Goal: Information Seeking & Learning: Find specific page/section

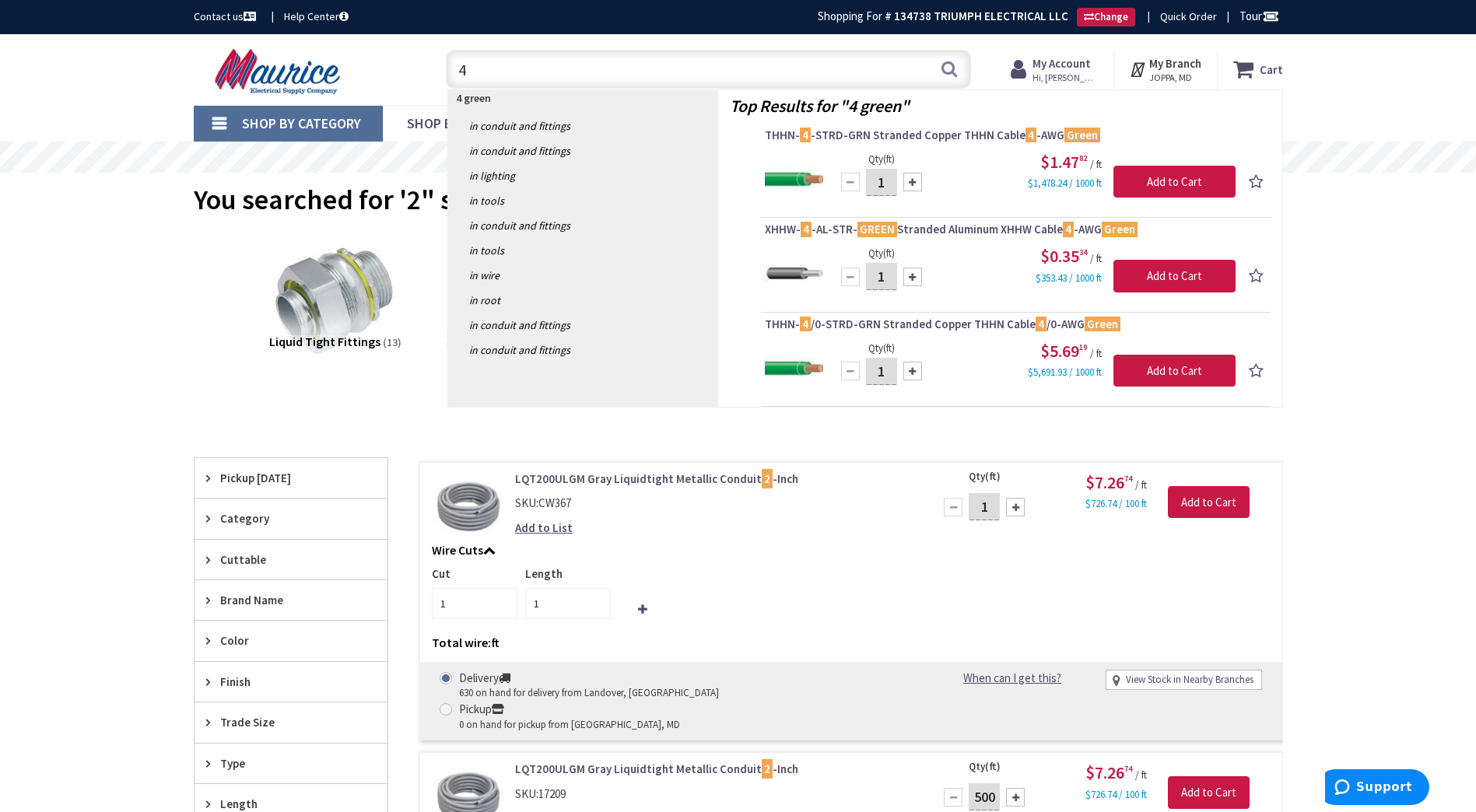
type input "4"
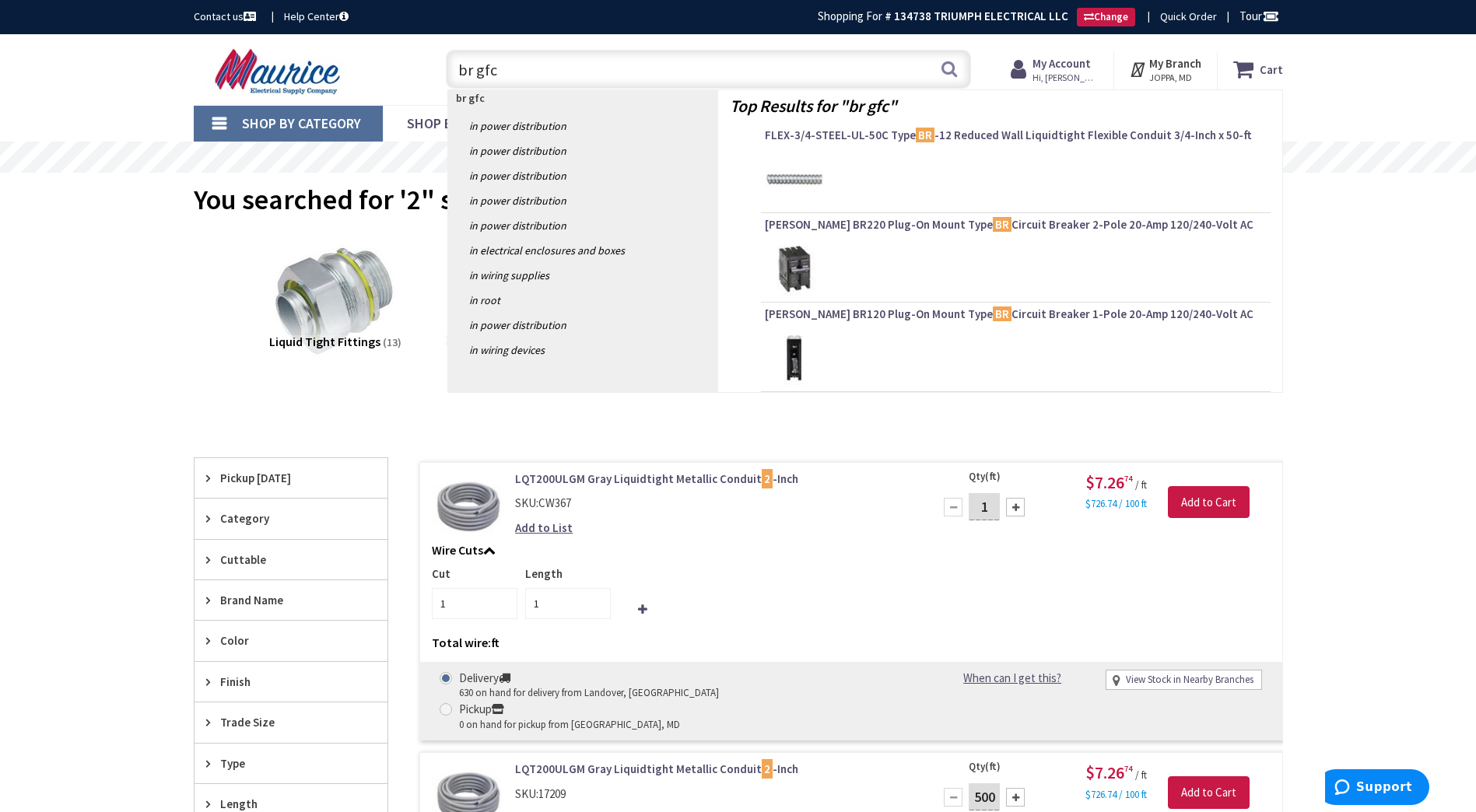
type input "br gfci"
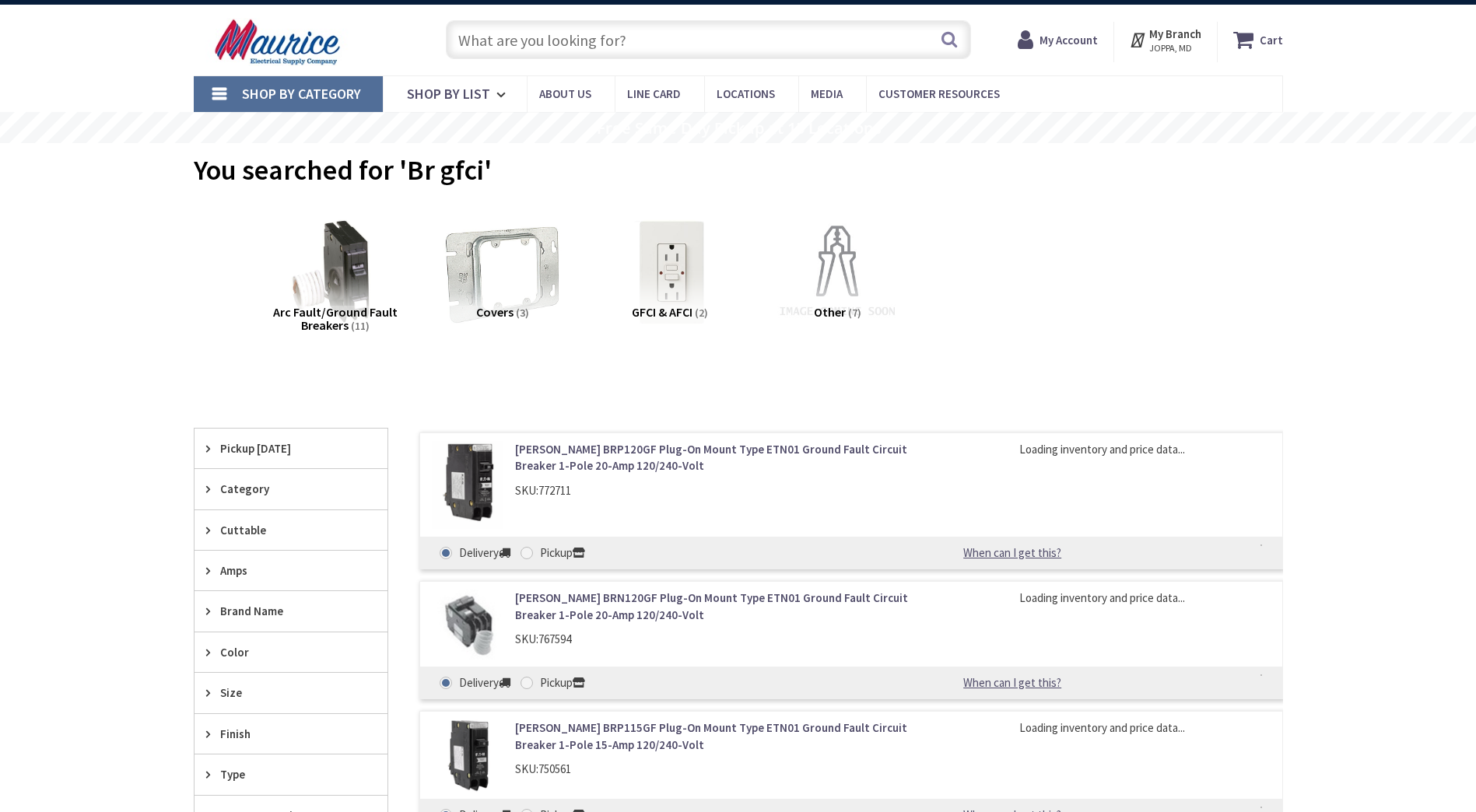
scroll to position [31, 0]
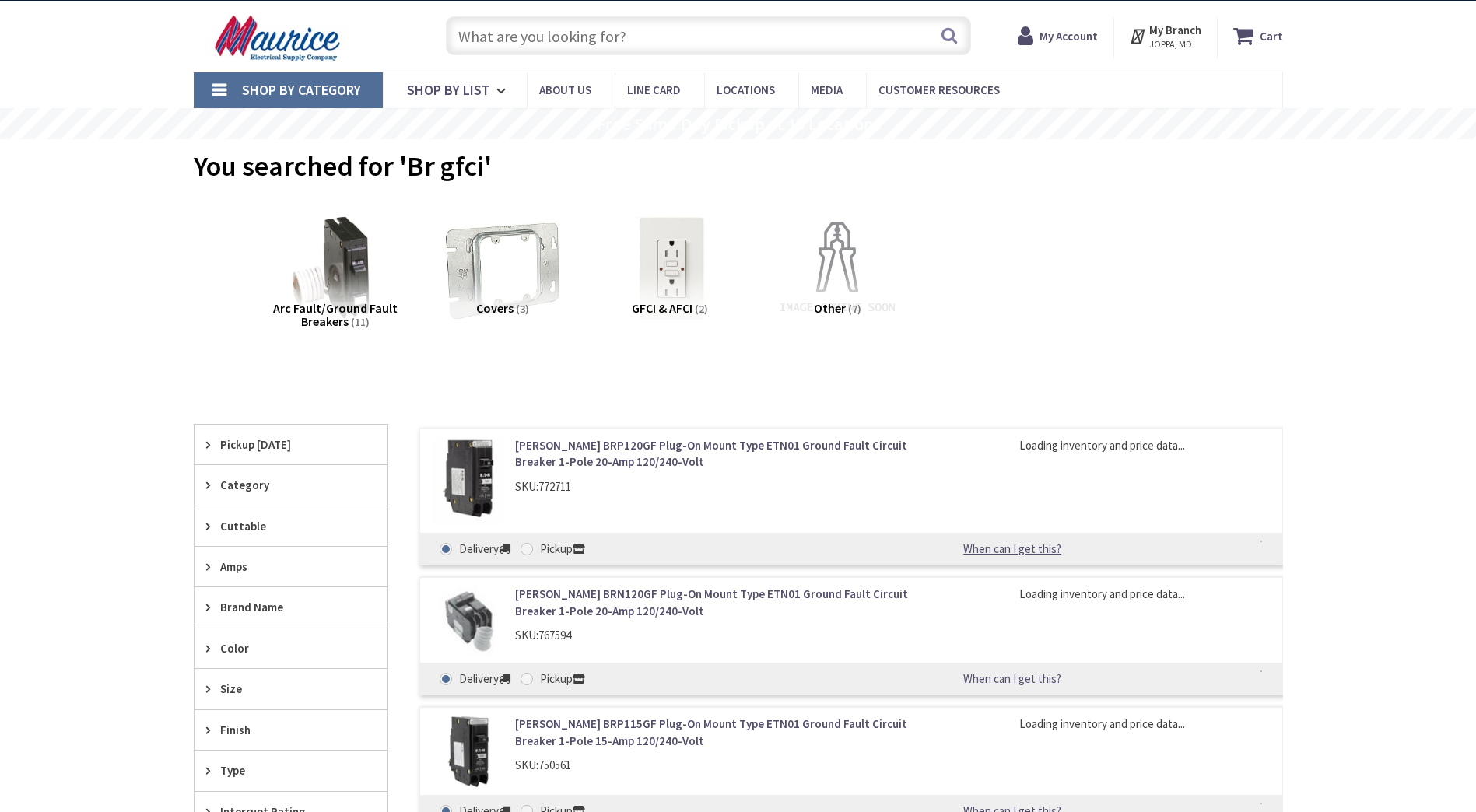
type input "[PERSON_NAME], Rising Sun, MD 21911, [GEOGRAPHIC_DATA]"
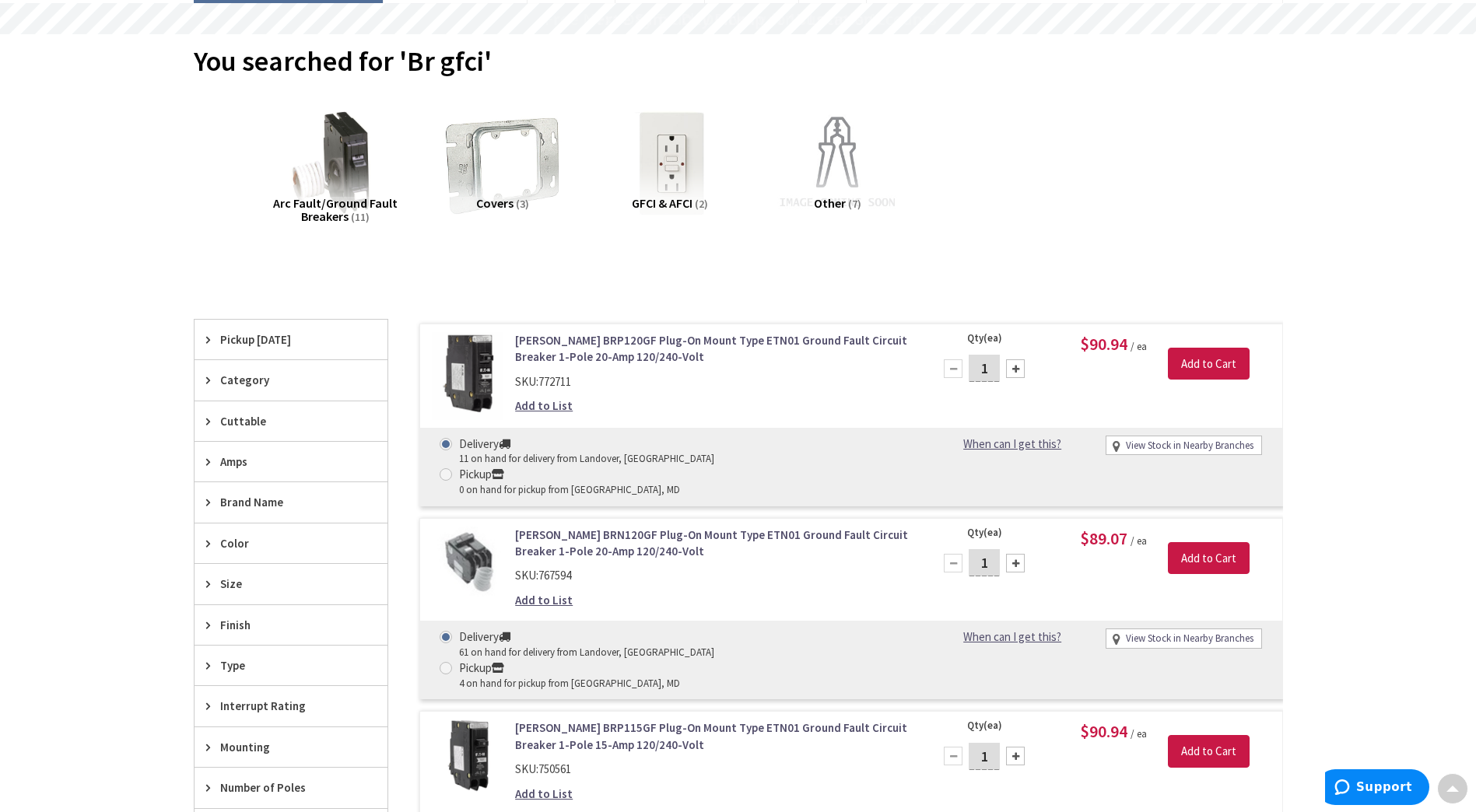
scroll to position [0, 0]
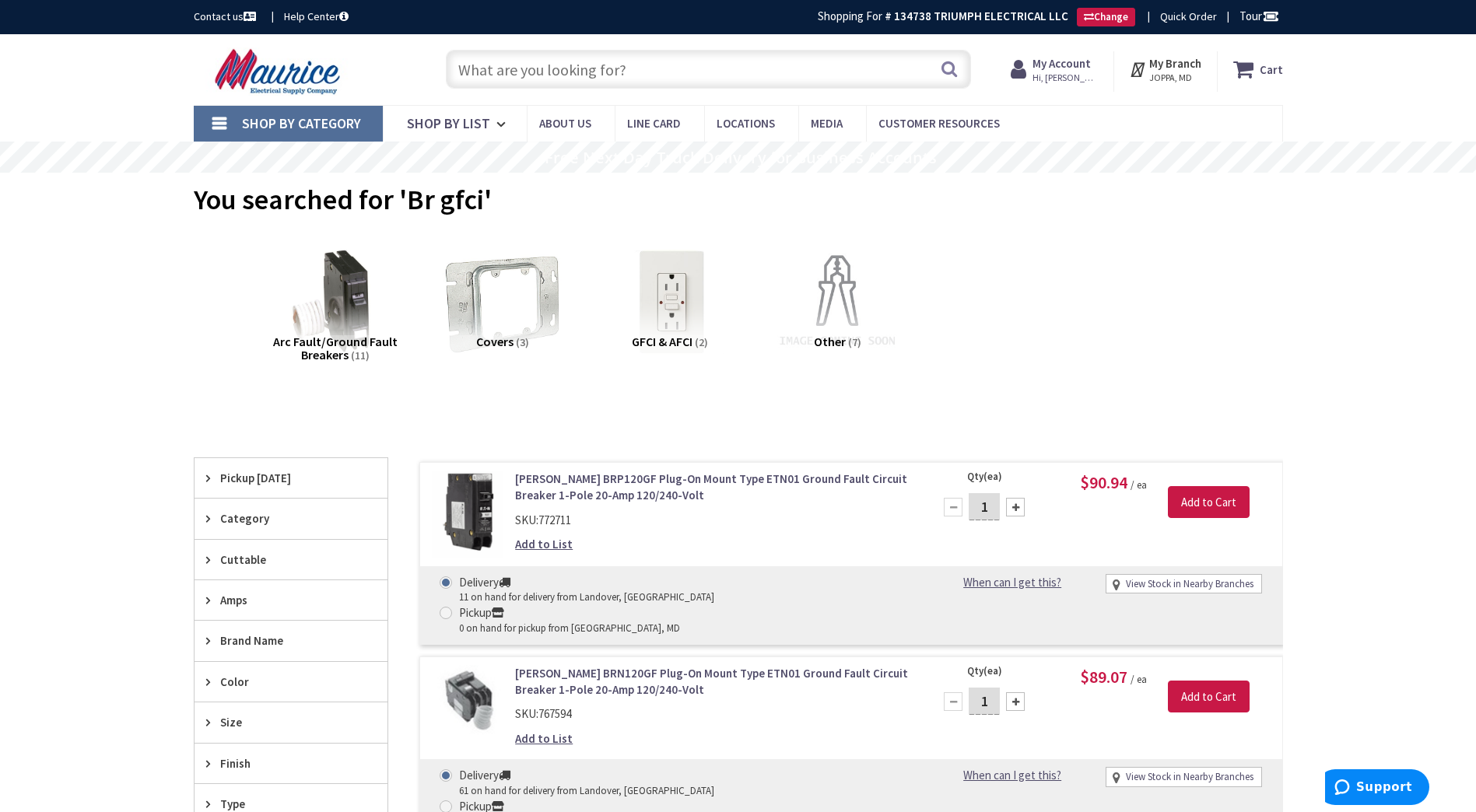
click at [561, 60] on input "text" at bounding box center [708, 69] width 525 height 39
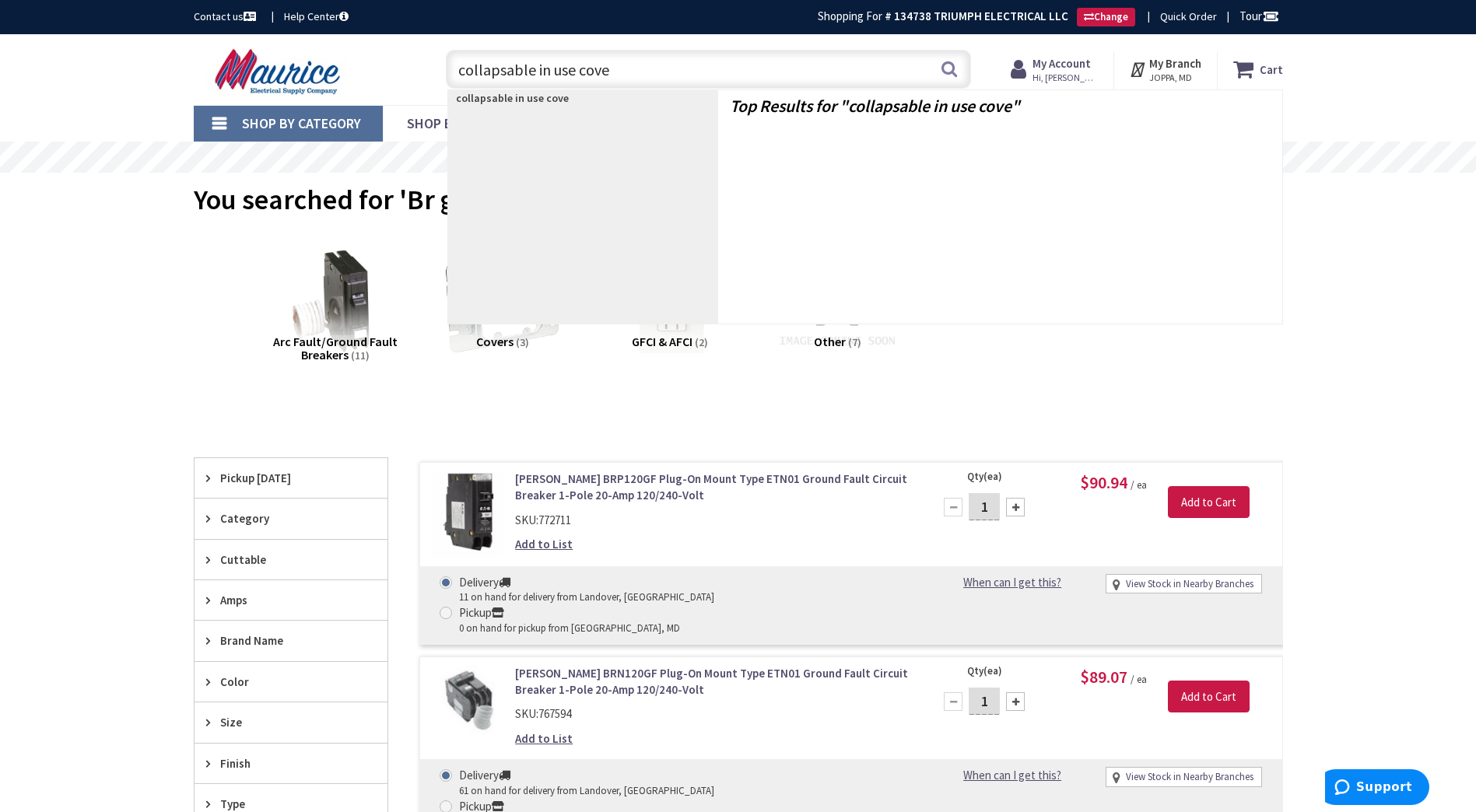
type input "collapsable in use cover"
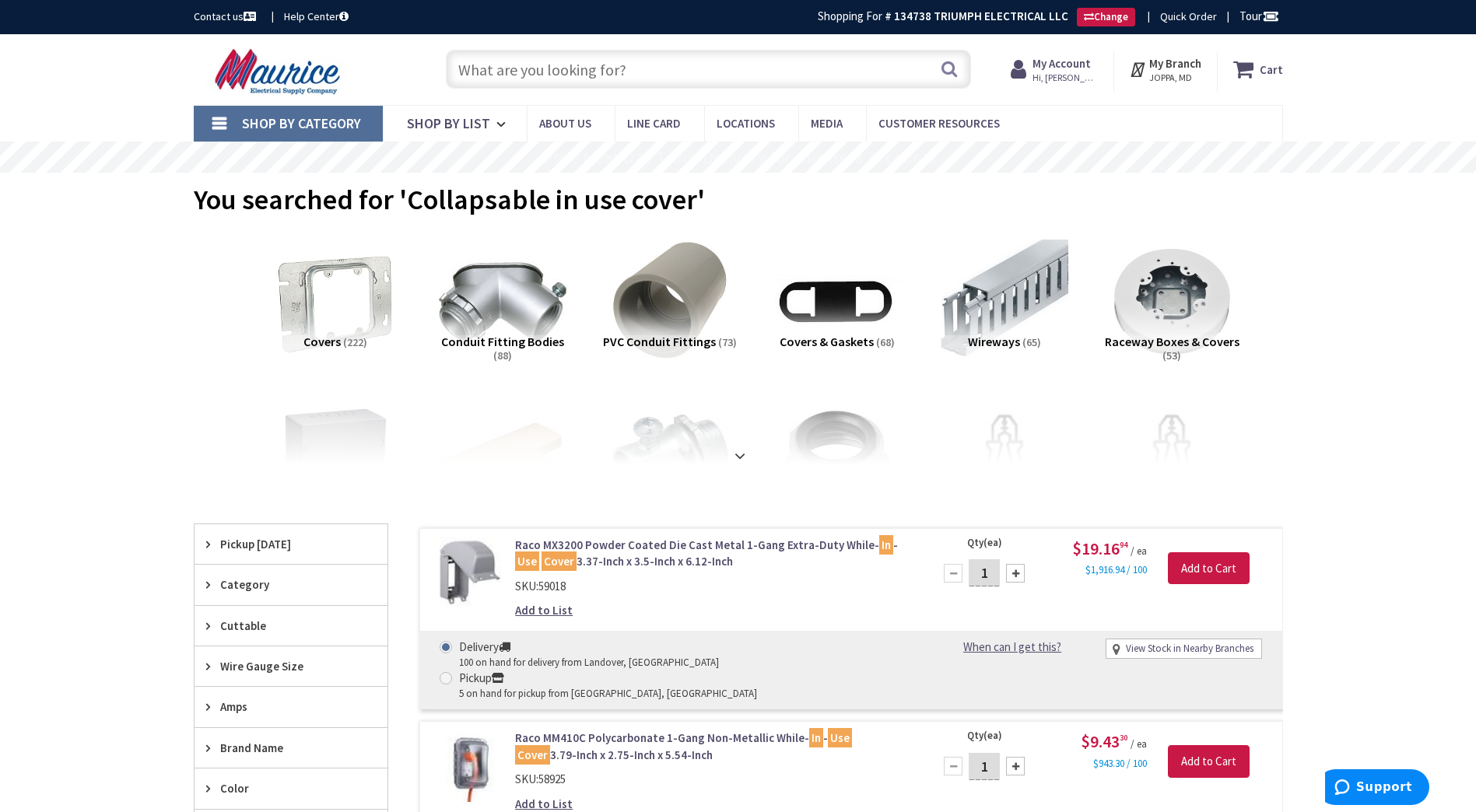
click at [558, 77] on input "text" at bounding box center [708, 69] width 525 height 39
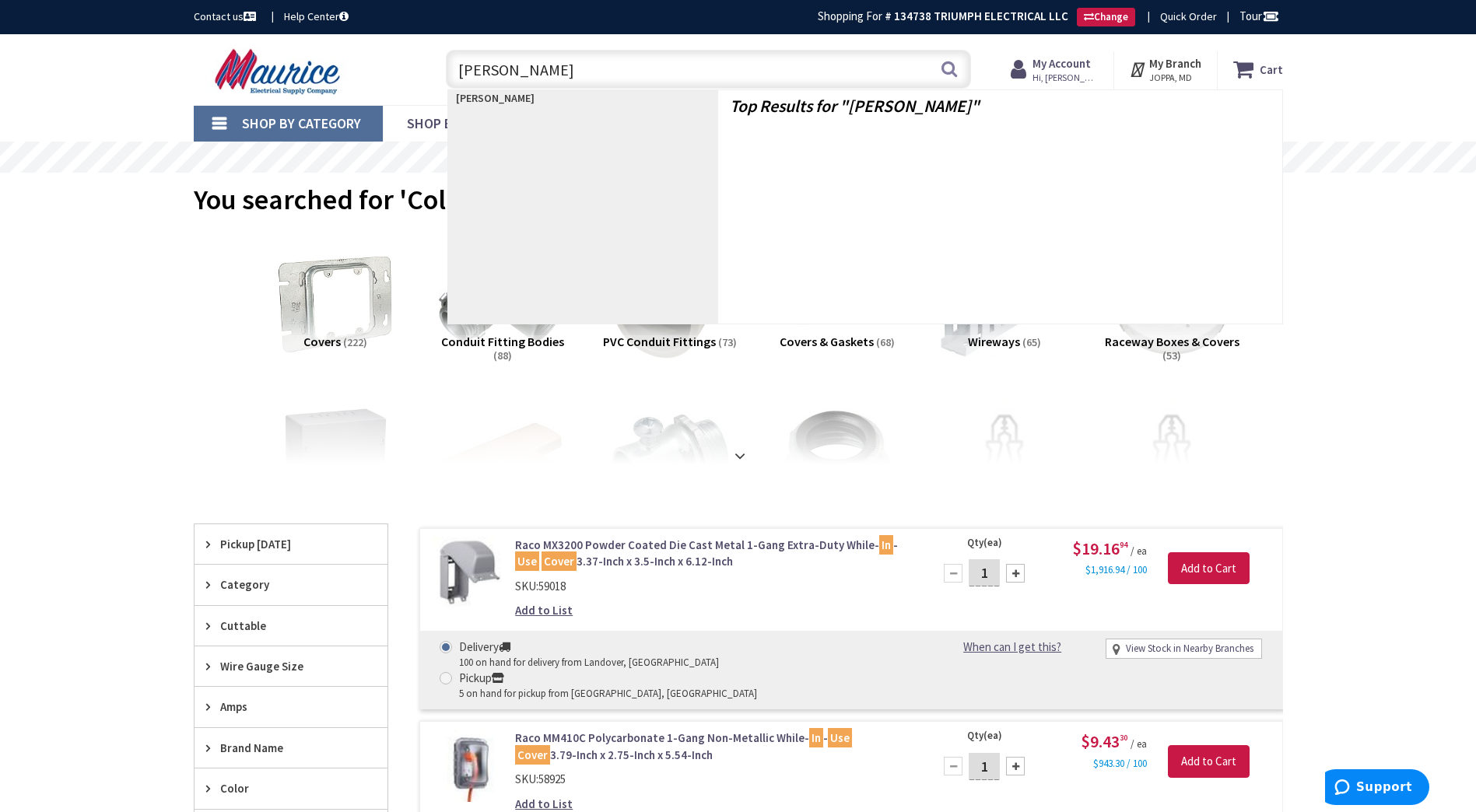
type input "wr duplex"
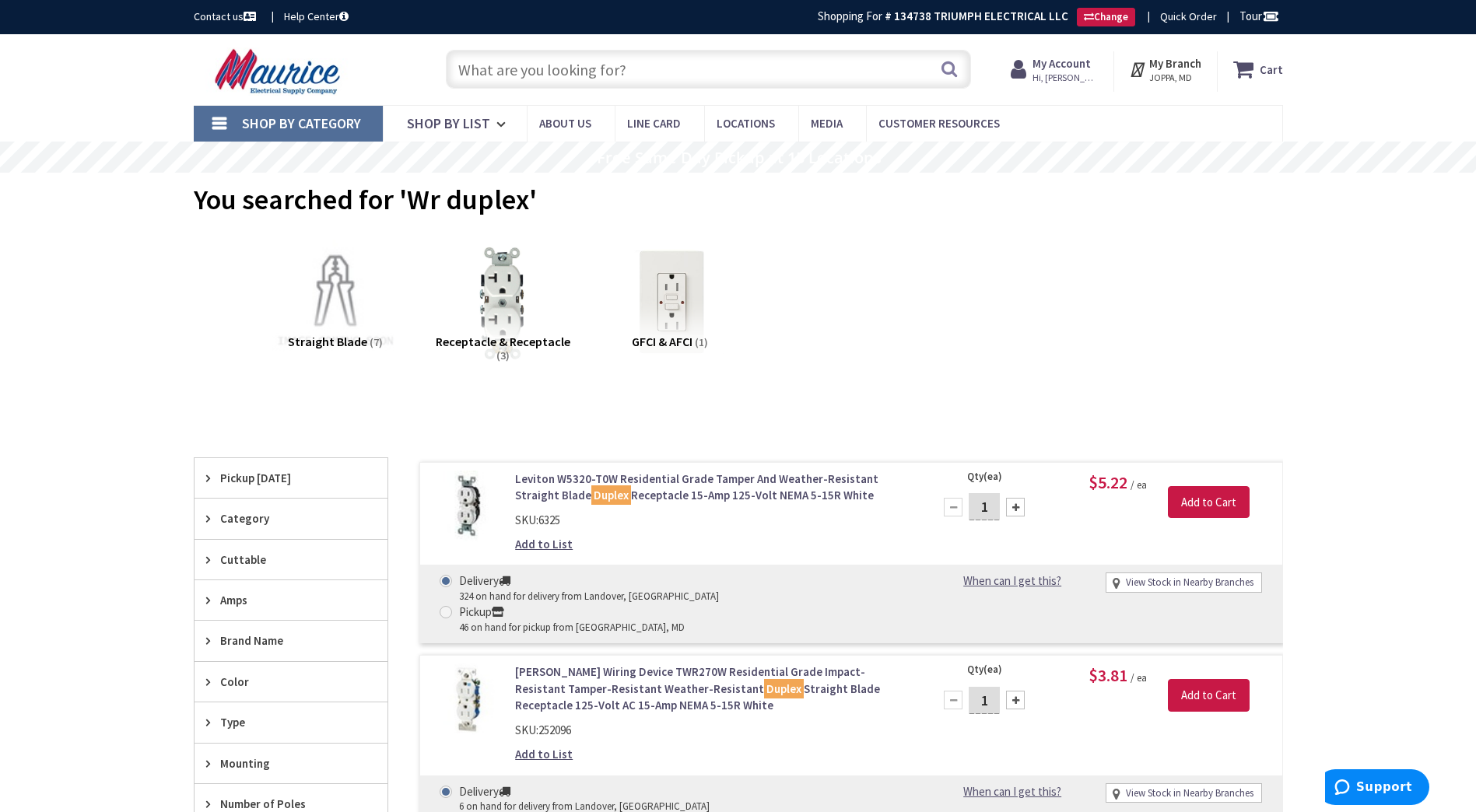
click at [558, 77] on input "text" at bounding box center [708, 69] width 525 height 39
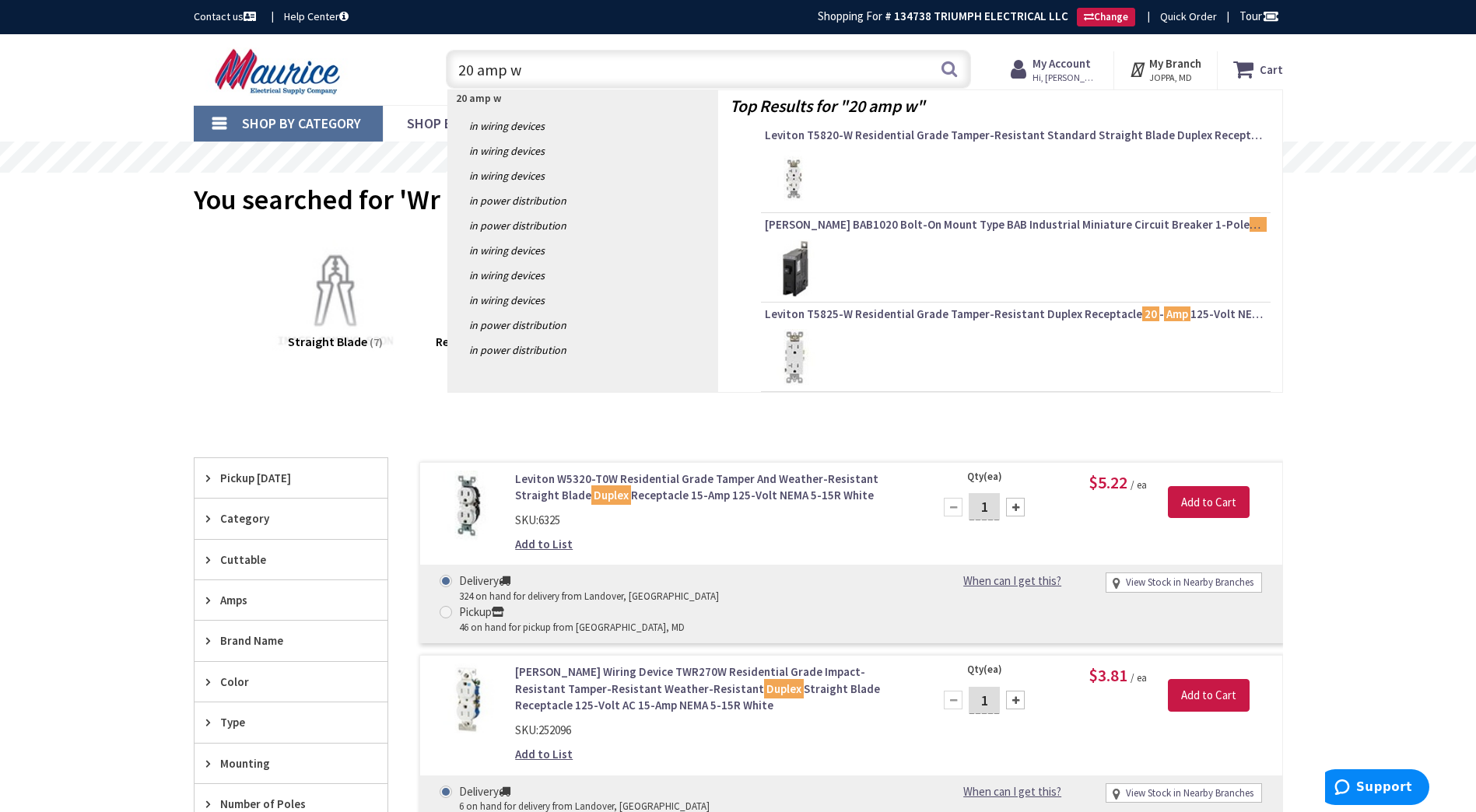
type input "20 amp wr"
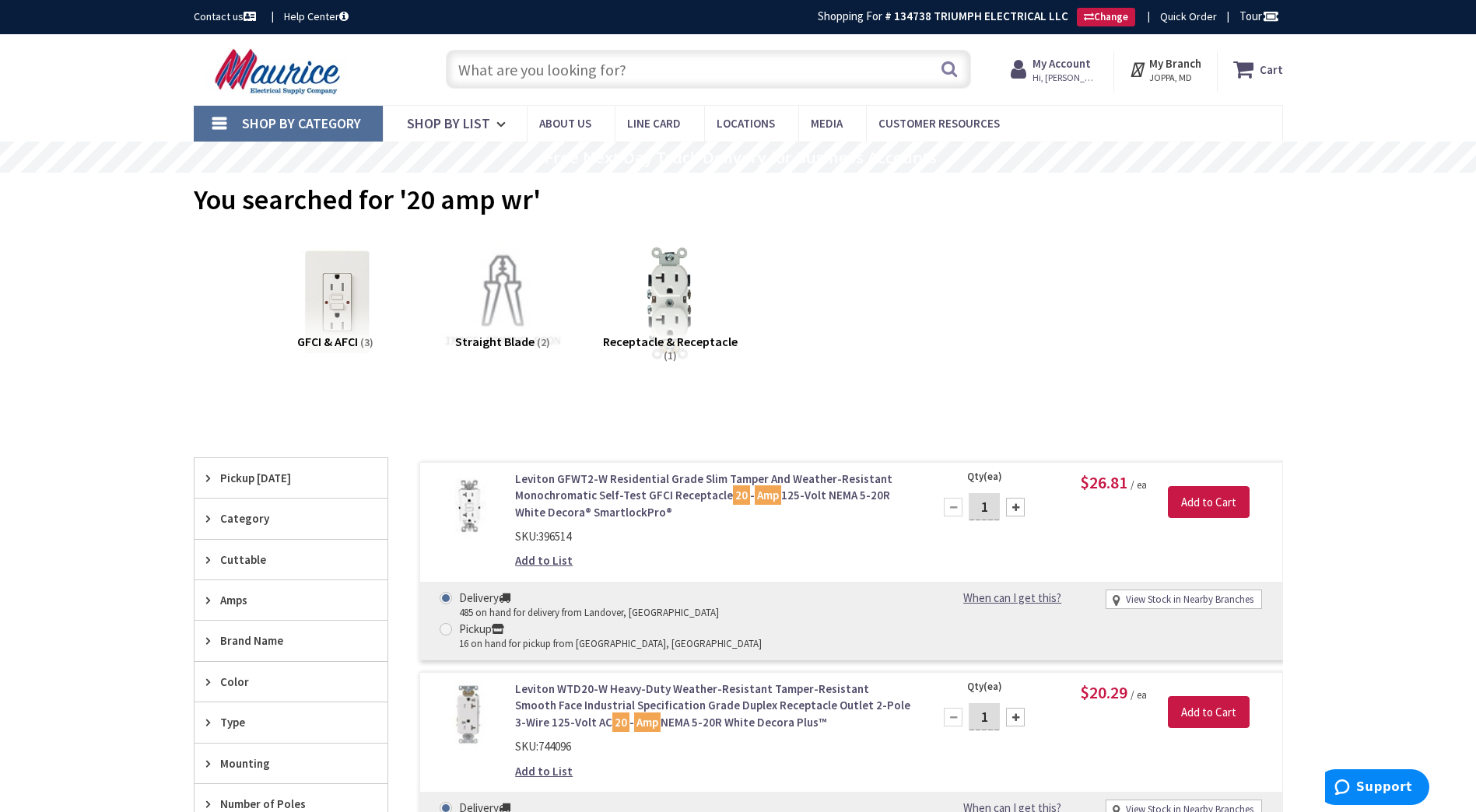
click at [558, 75] on input "text" at bounding box center [708, 69] width 525 height 39
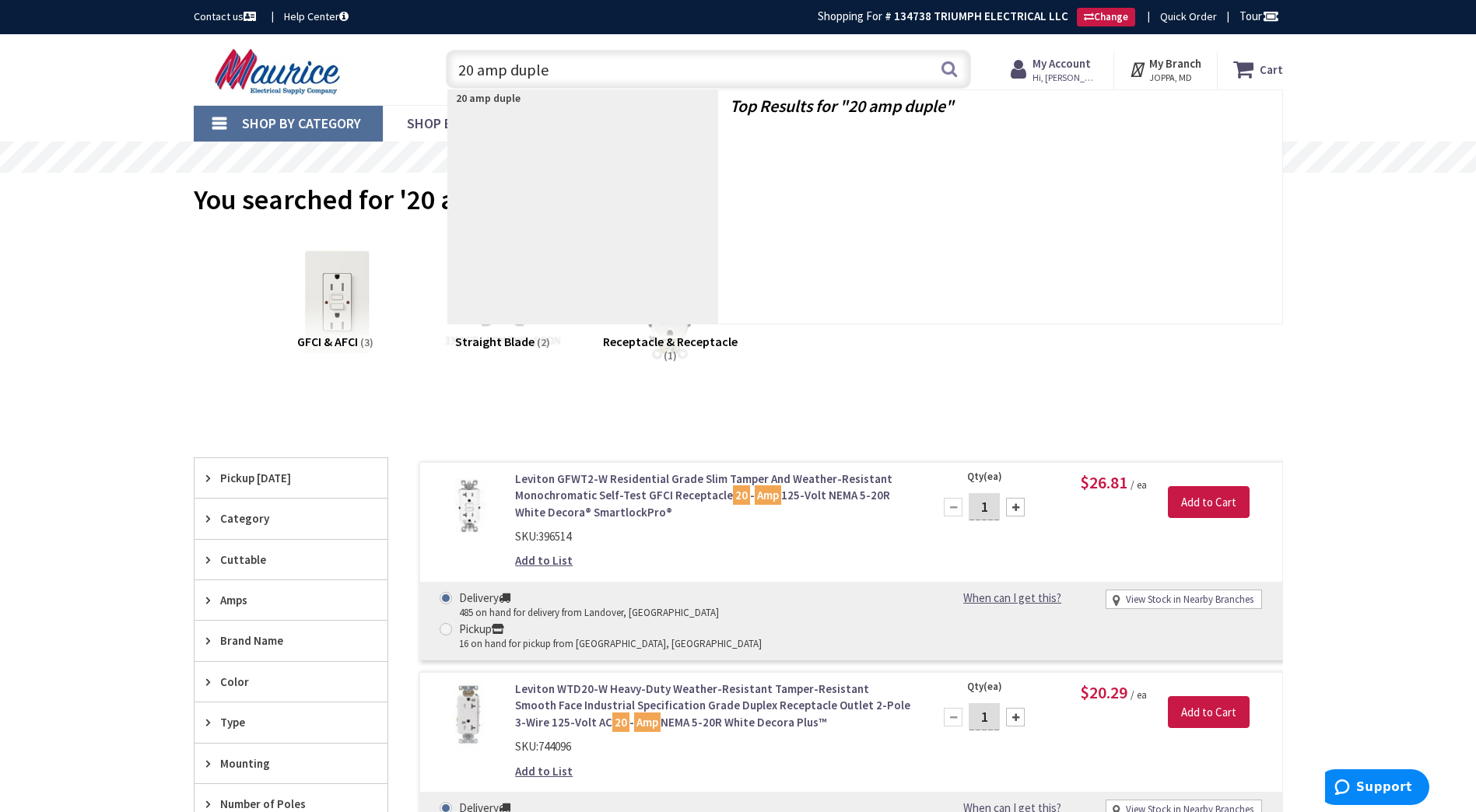
type input "20 amp duplex"
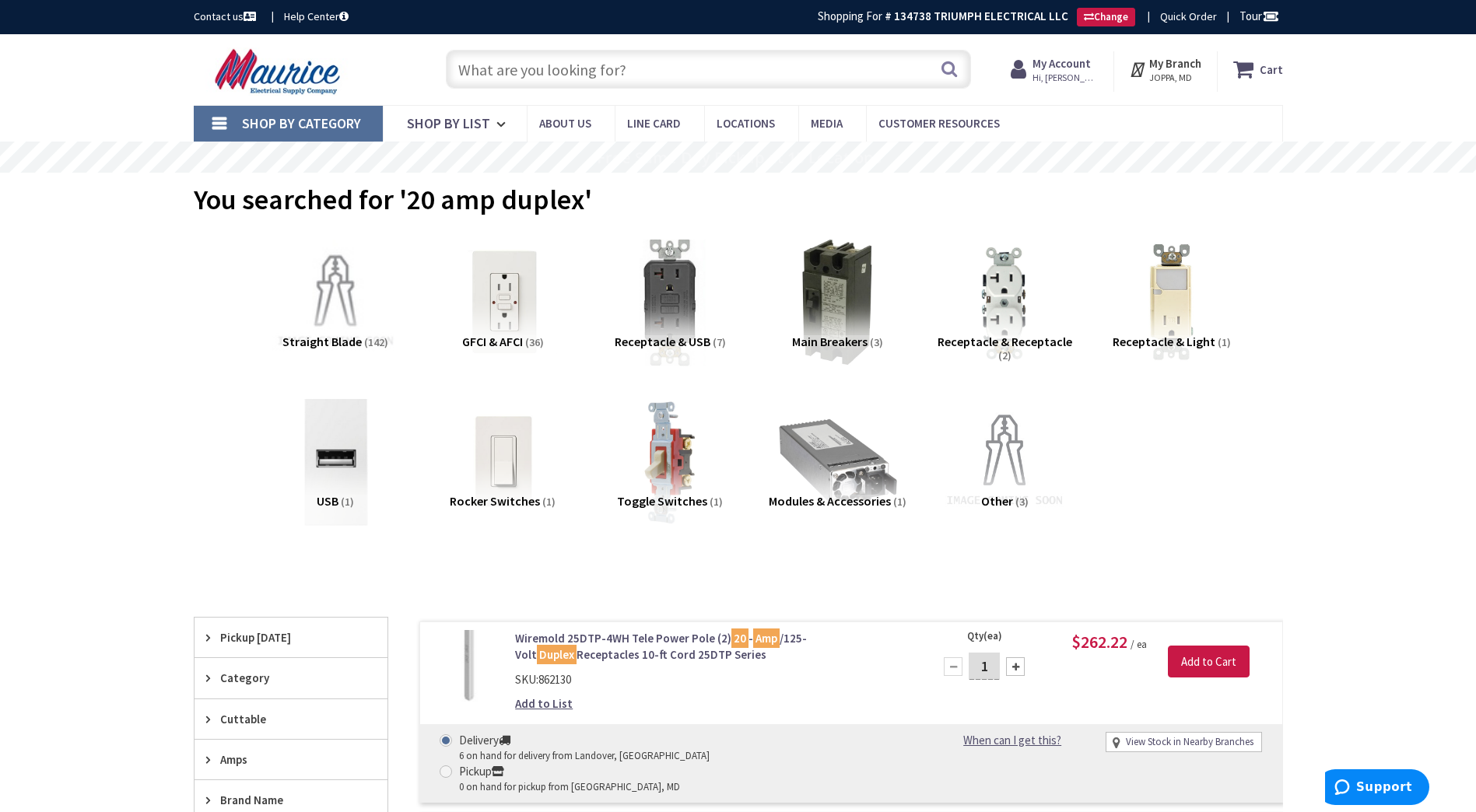
drag, startPoint x: 0, startPoint y: 0, endPoint x: 558, endPoint y: 75, distance: 563.0
click at [558, 75] on input "text" at bounding box center [708, 69] width 525 height 39
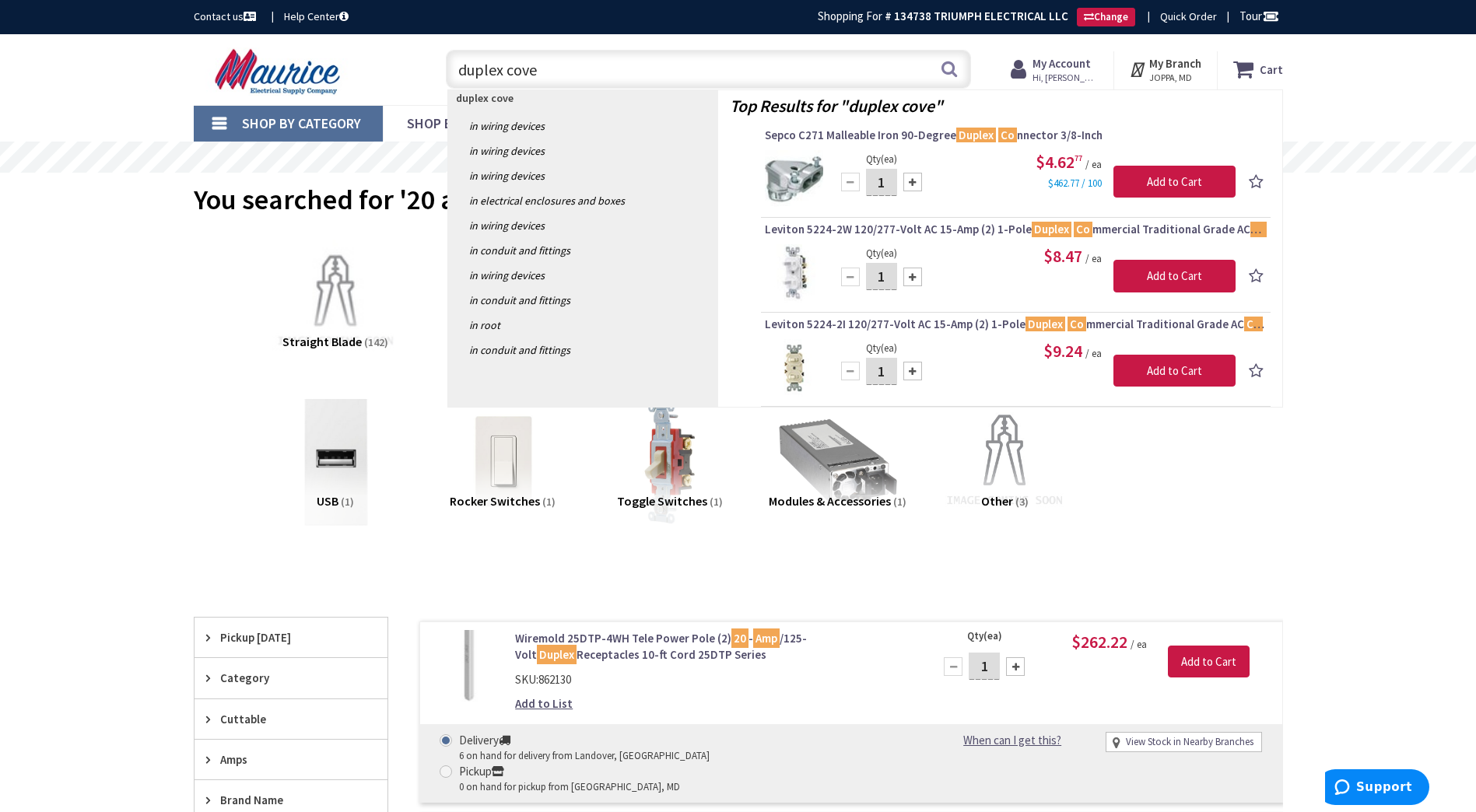
type input "duplex cover"
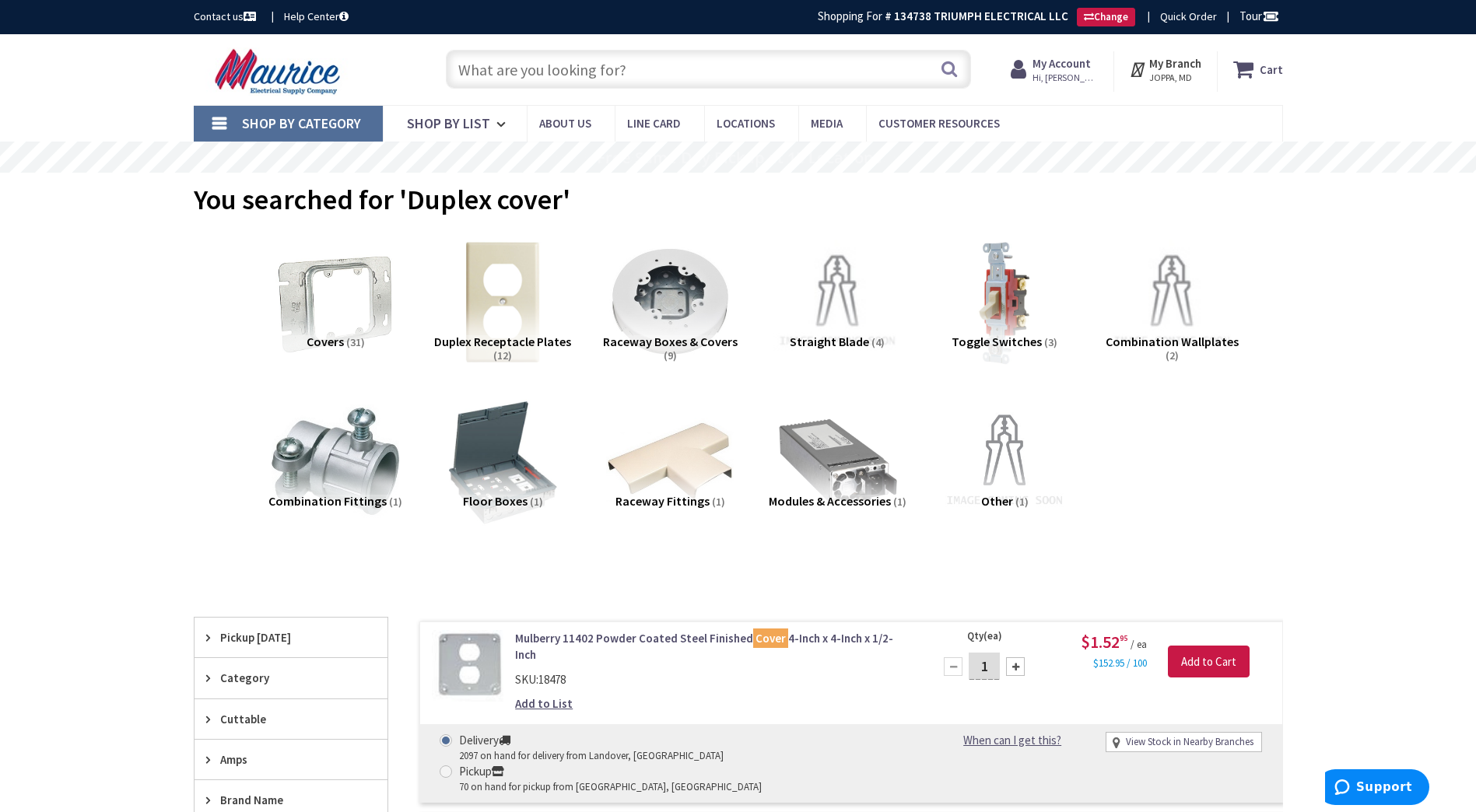
drag, startPoint x: 0, startPoint y: 0, endPoint x: 558, endPoint y: 75, distance: 563.0
click at [558, 75] on input "text" at bounding box center [708, 69] width 525 height 39
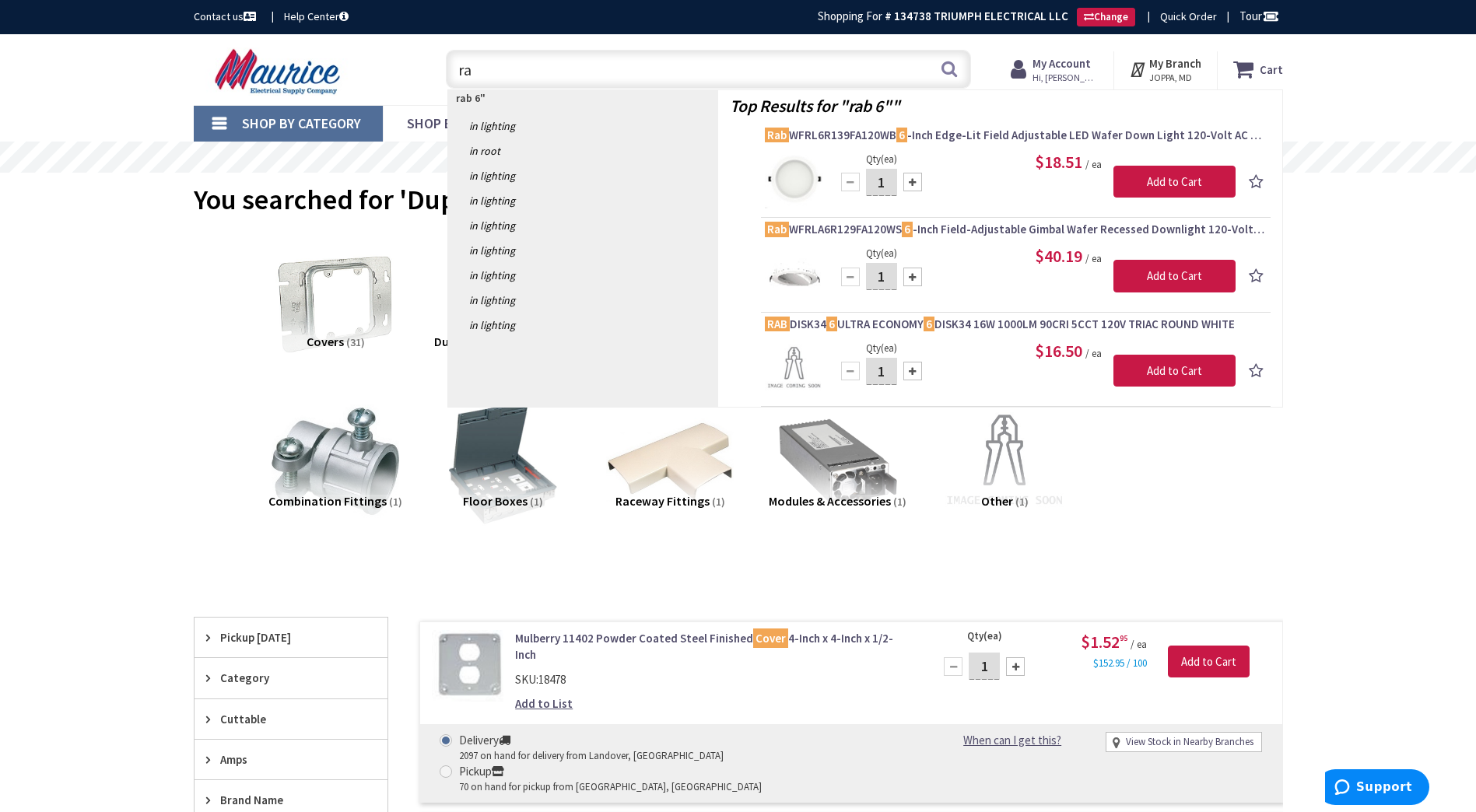
type input "r"
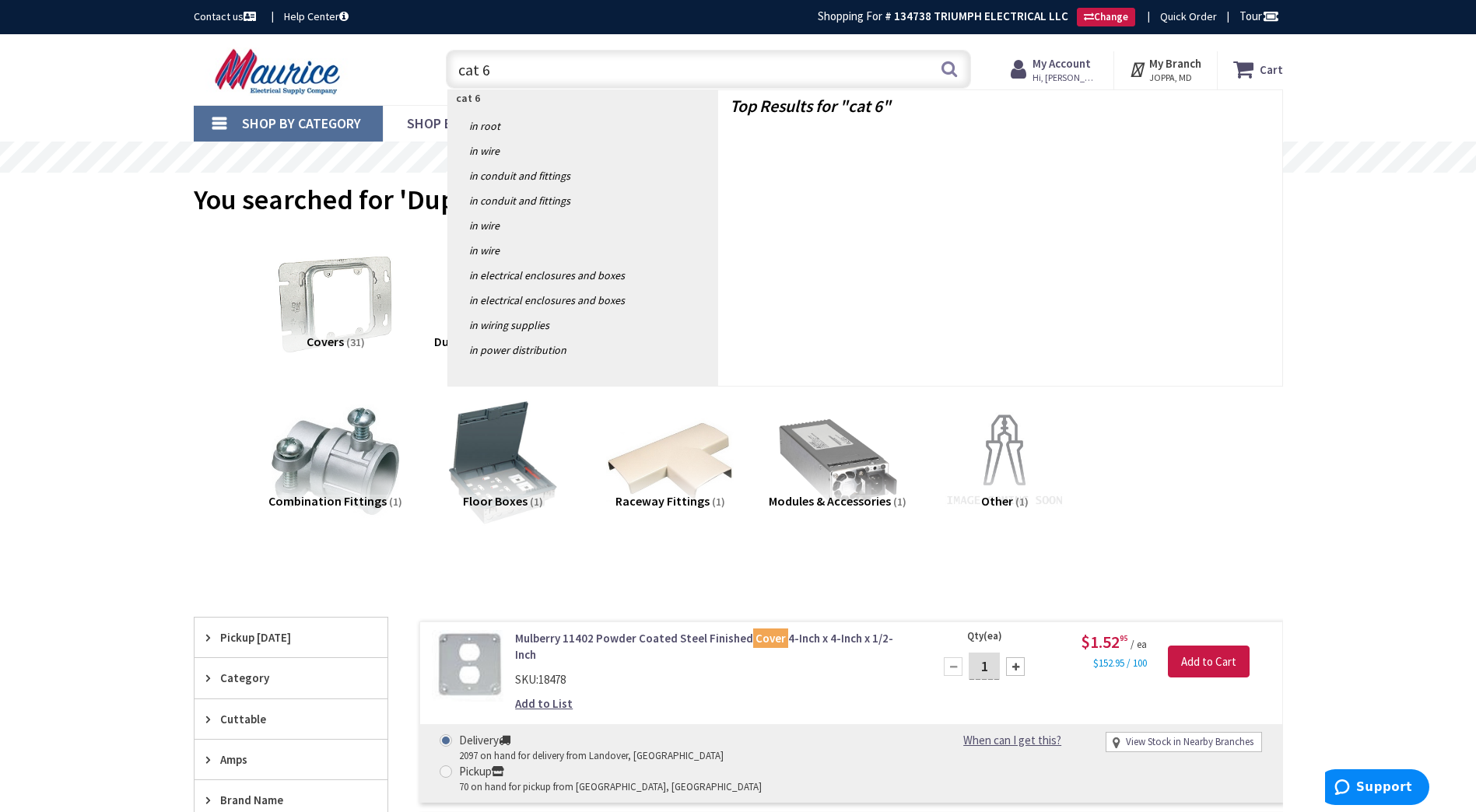
type input "cat 6e"
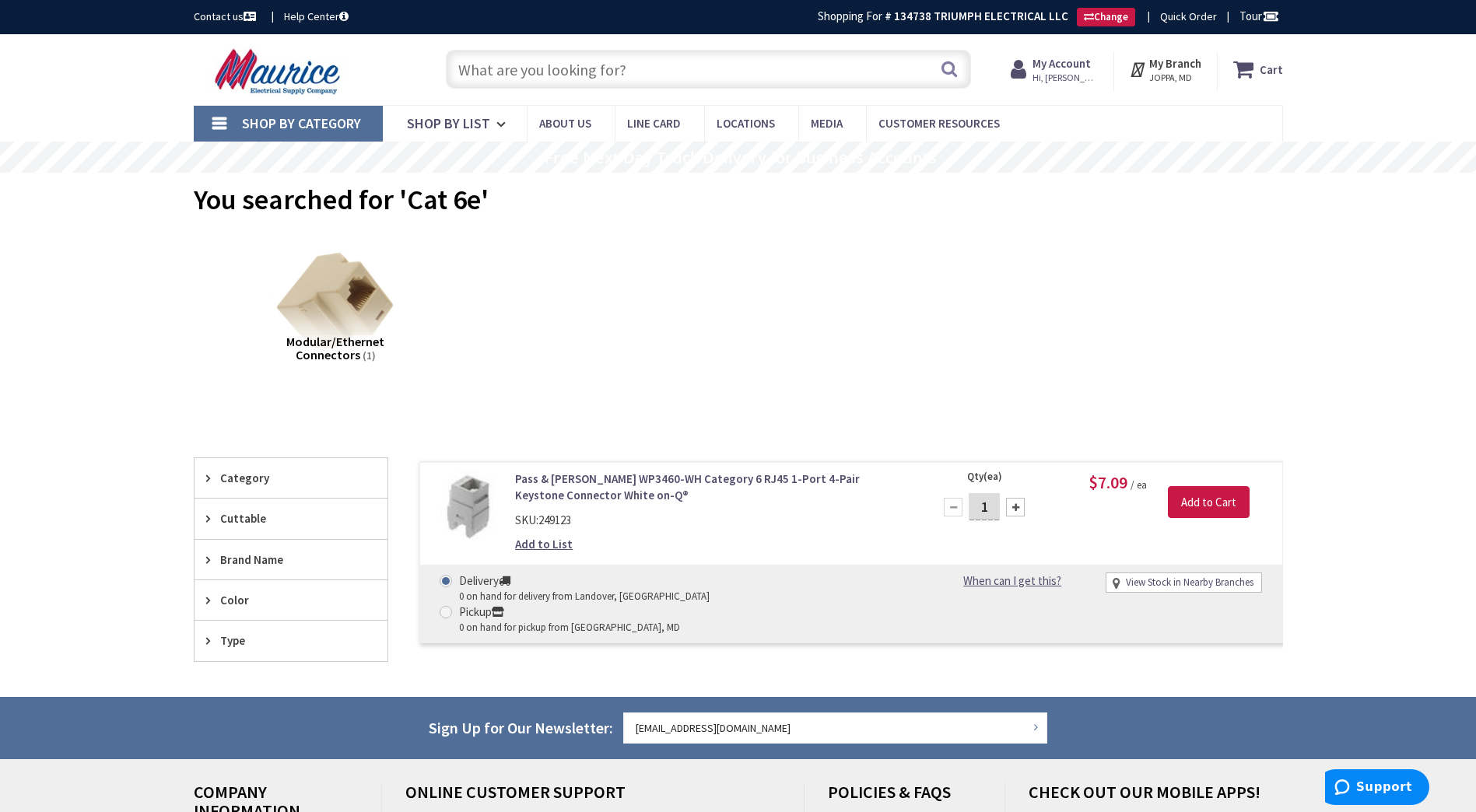
click at [557, 72] on input "text" at bounding box center [708, 69] width 525 height 39
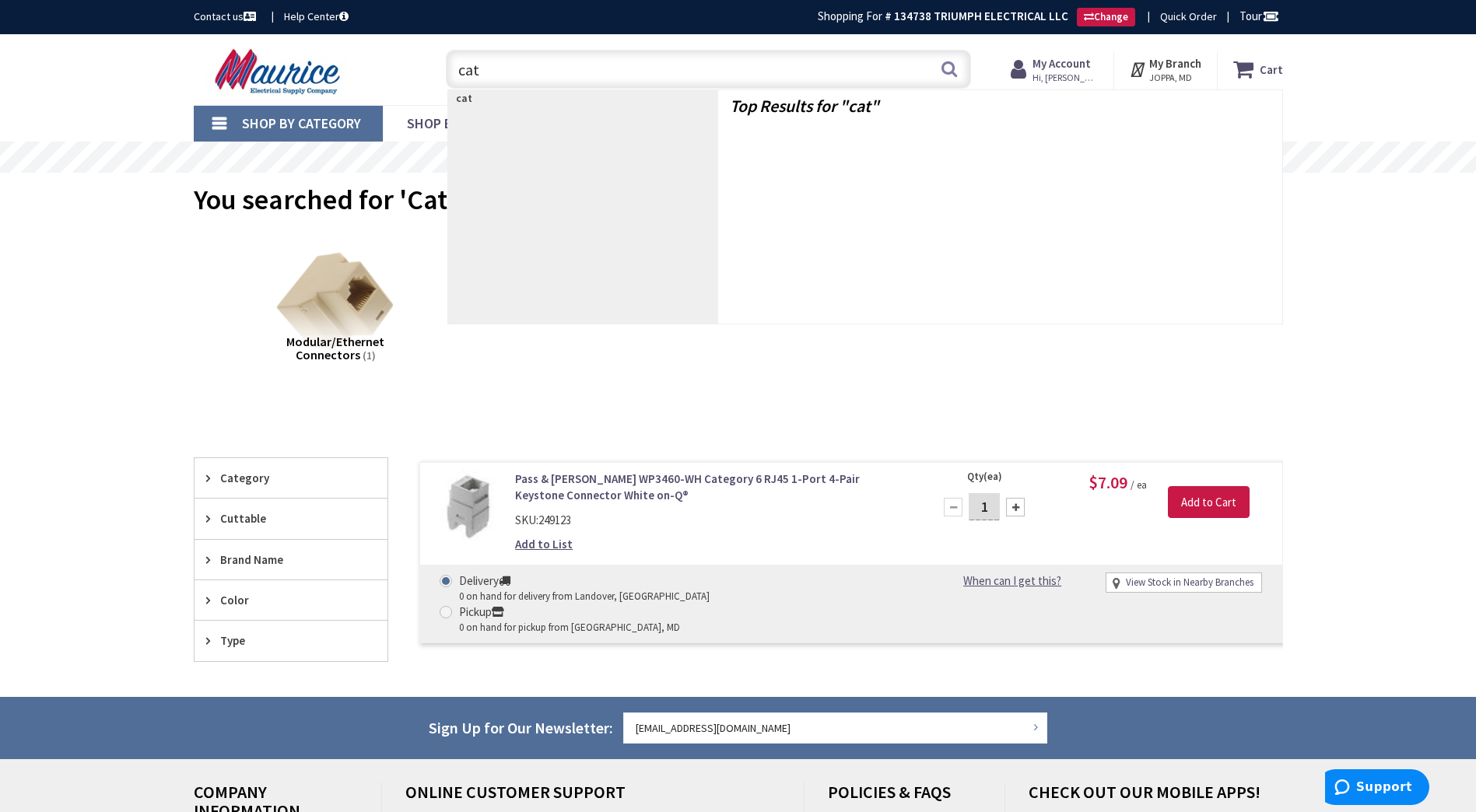
type input "cat 6"
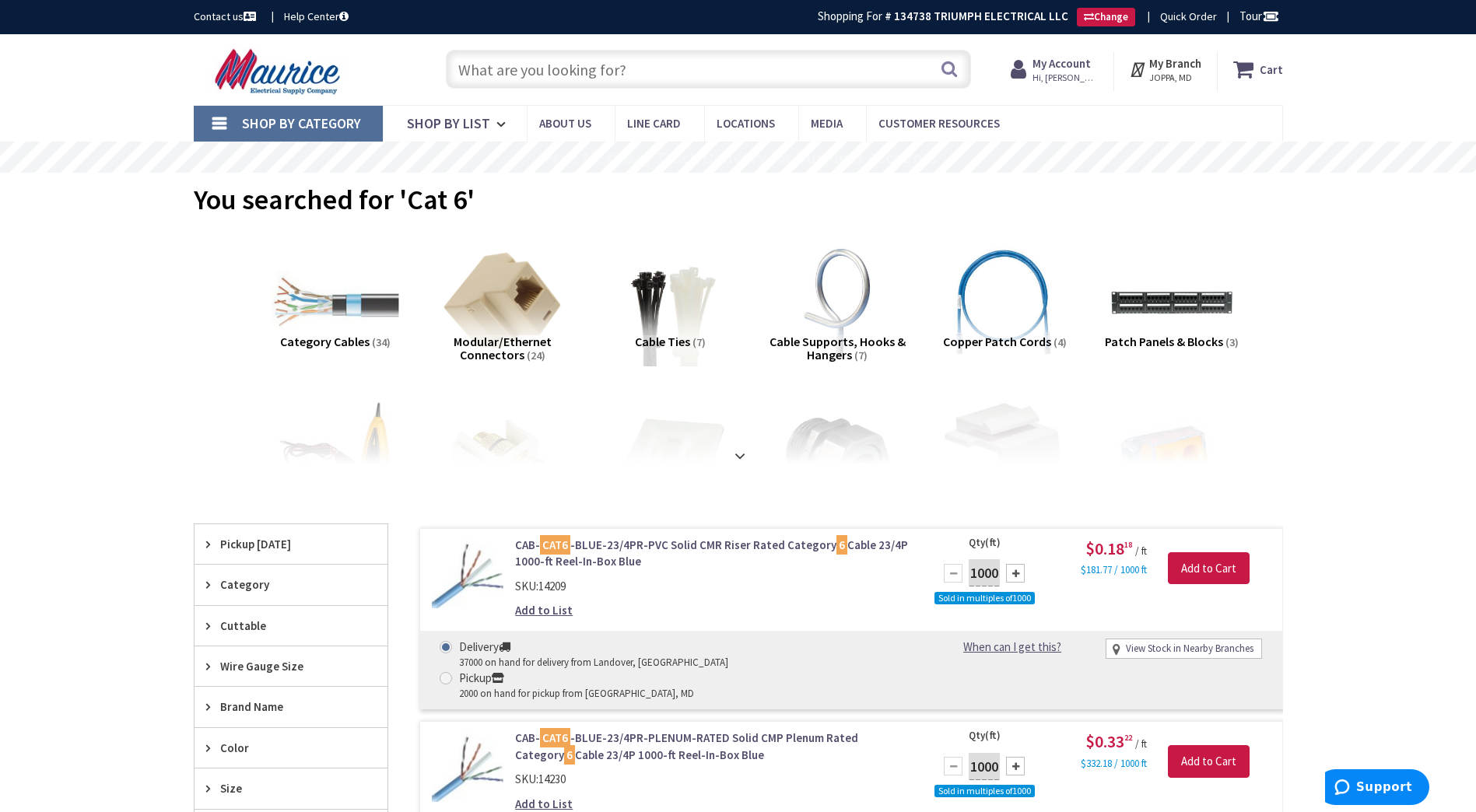
click at [598, 59] on input "text" at bounding box center [708, 69] width 525 height 39
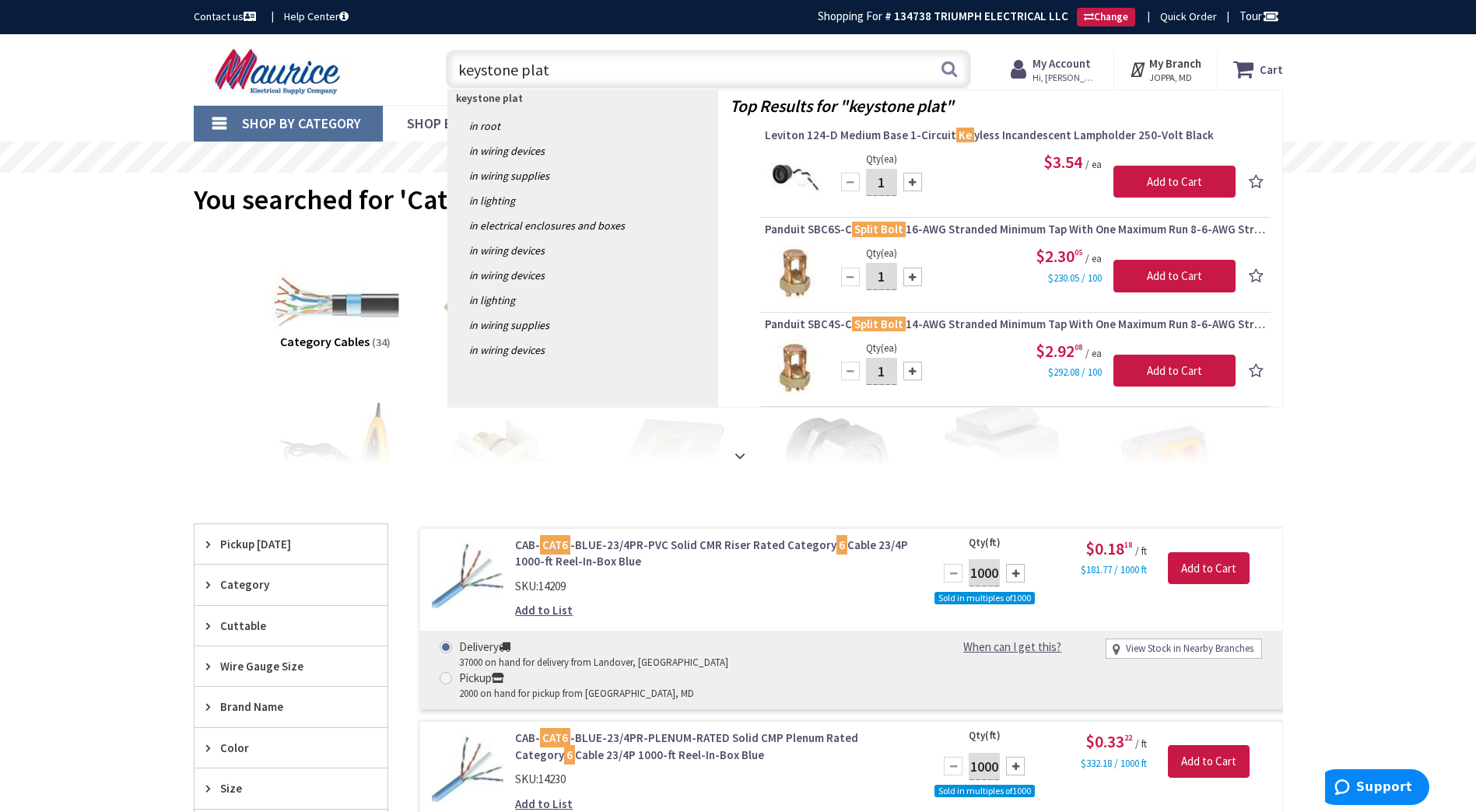
type input "keystone plate"
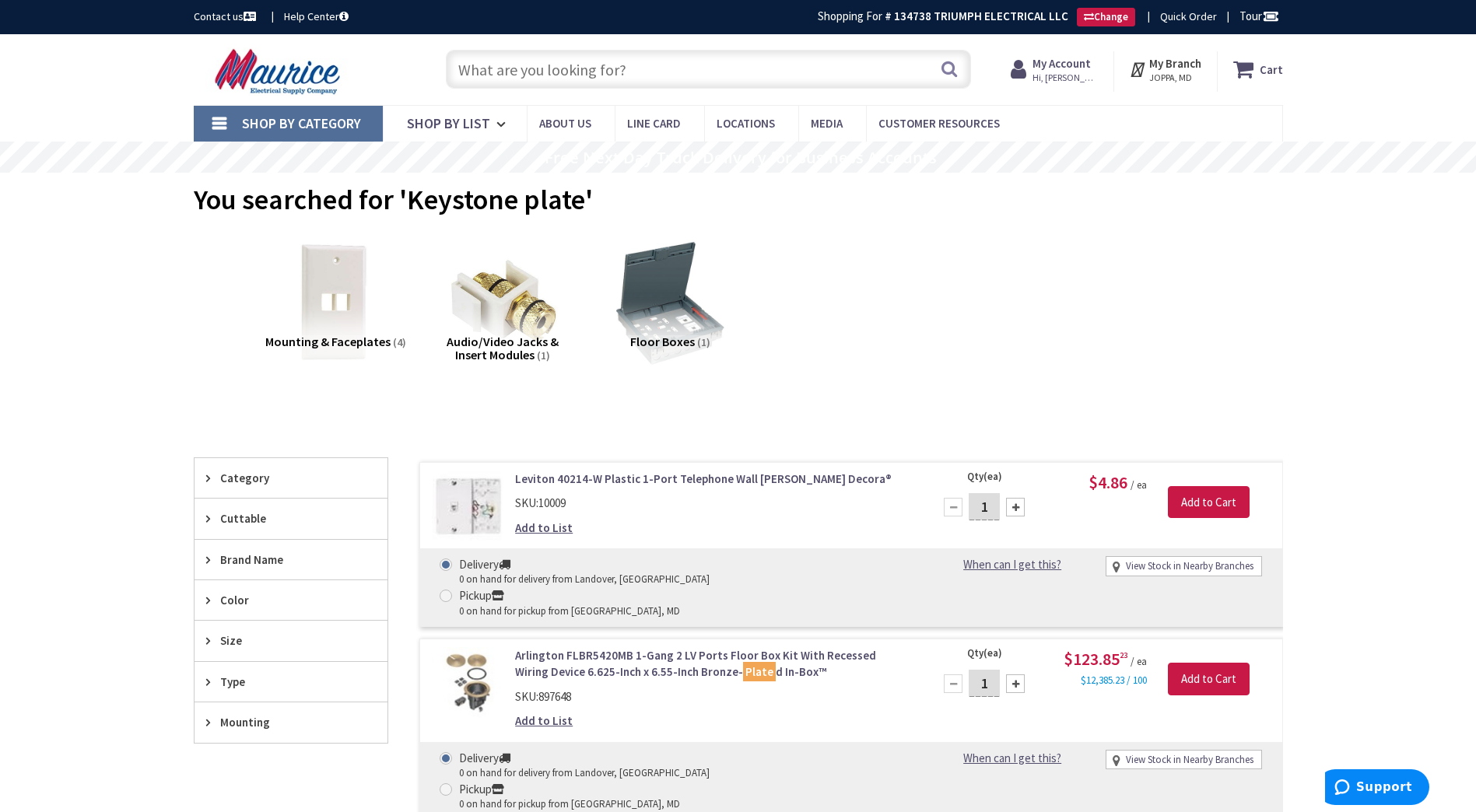
click at [604, 77] on input "text" at bounding box center [708, 69] width 525 height 39
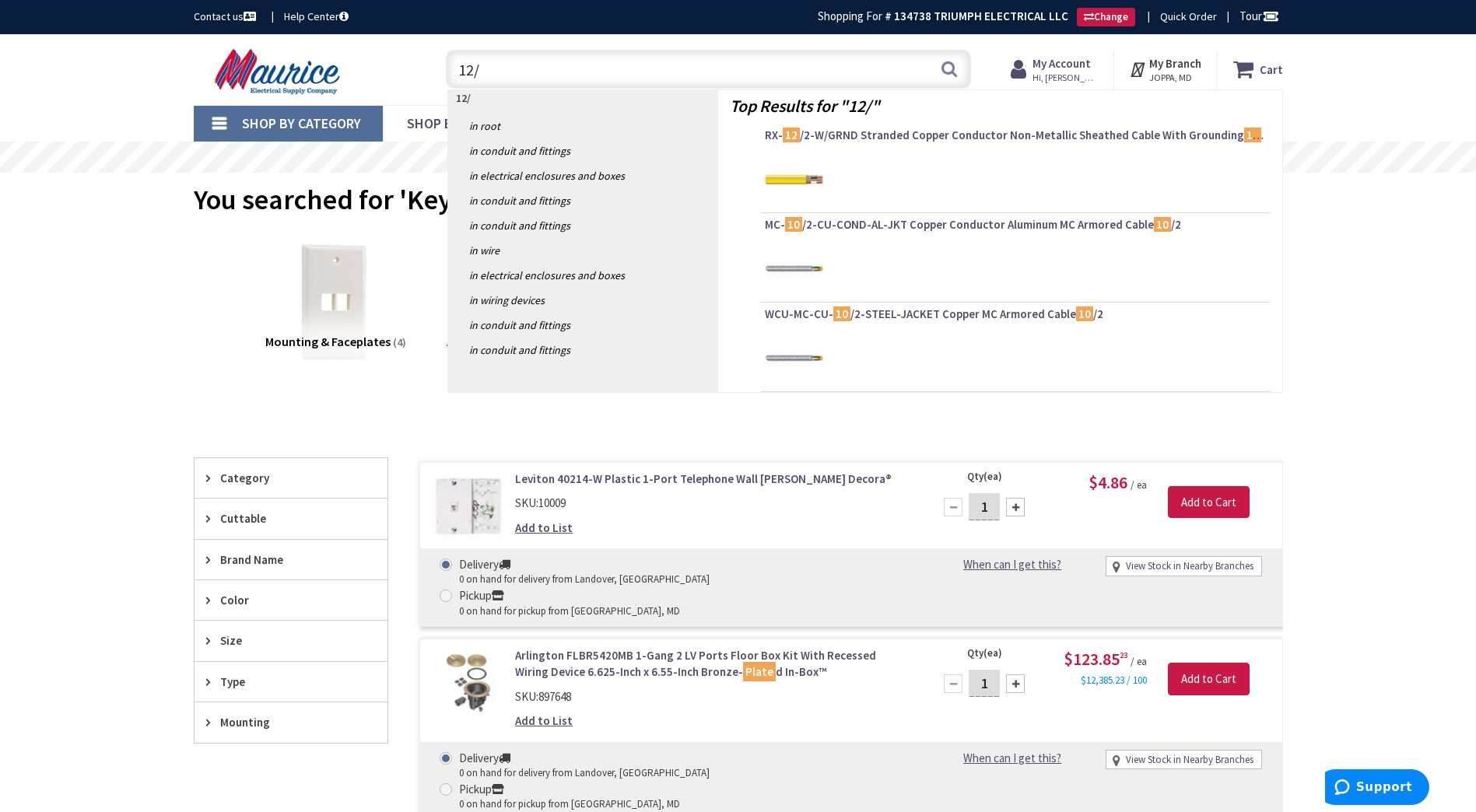
type input "12/2"
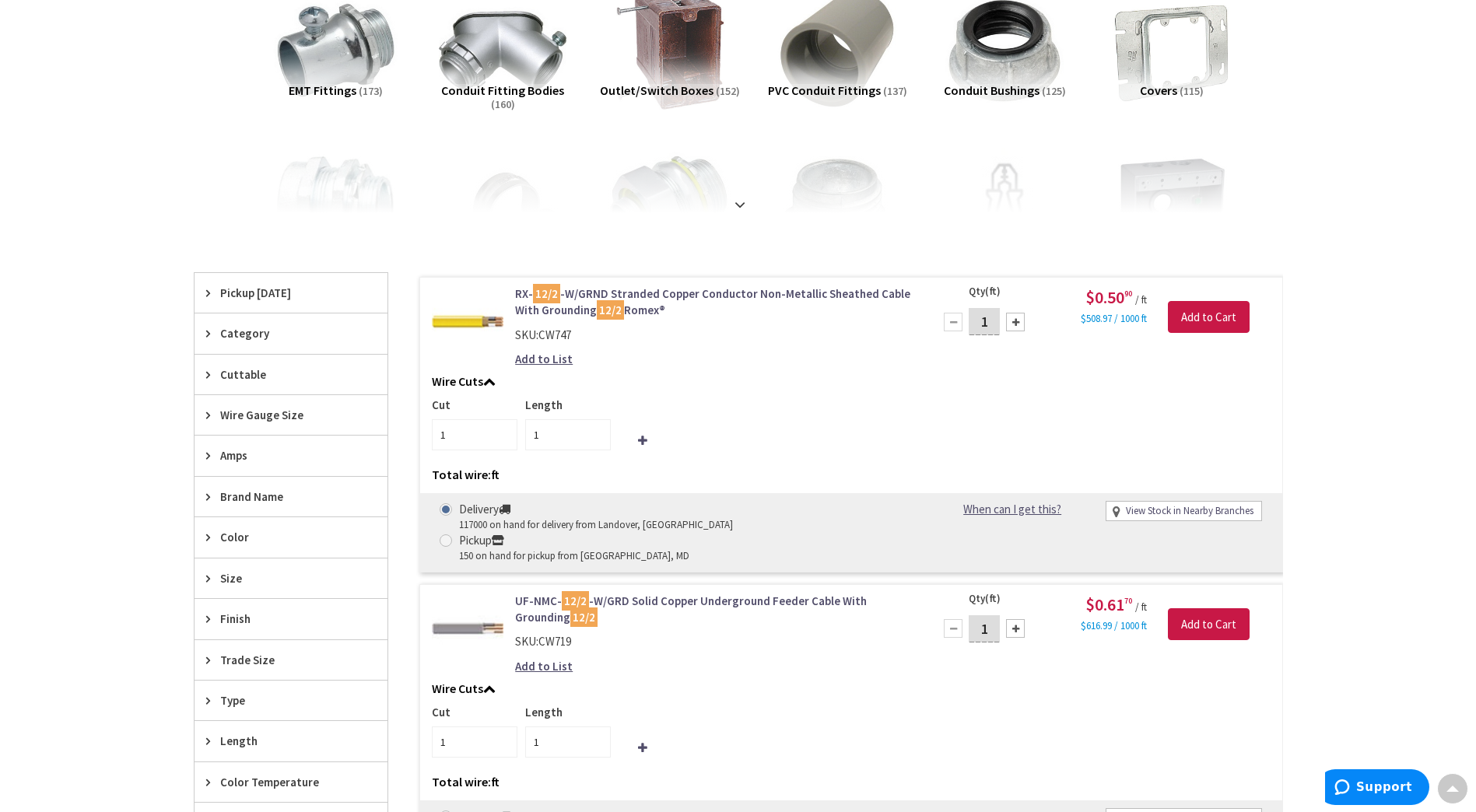
scroll to position [251, 0]
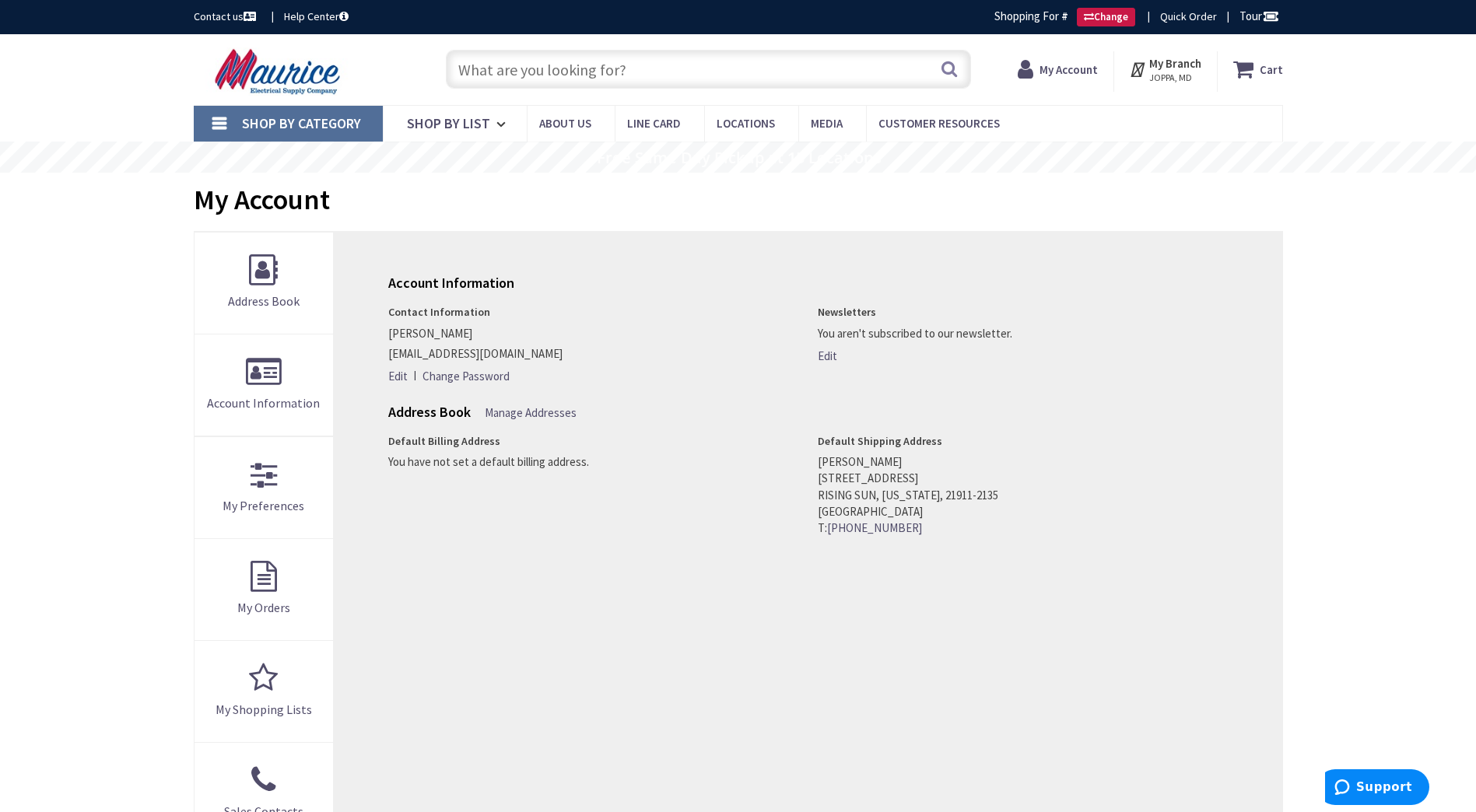
click at [521, 69] on input "text" at bounding box center [708, 69] width 525 height 39
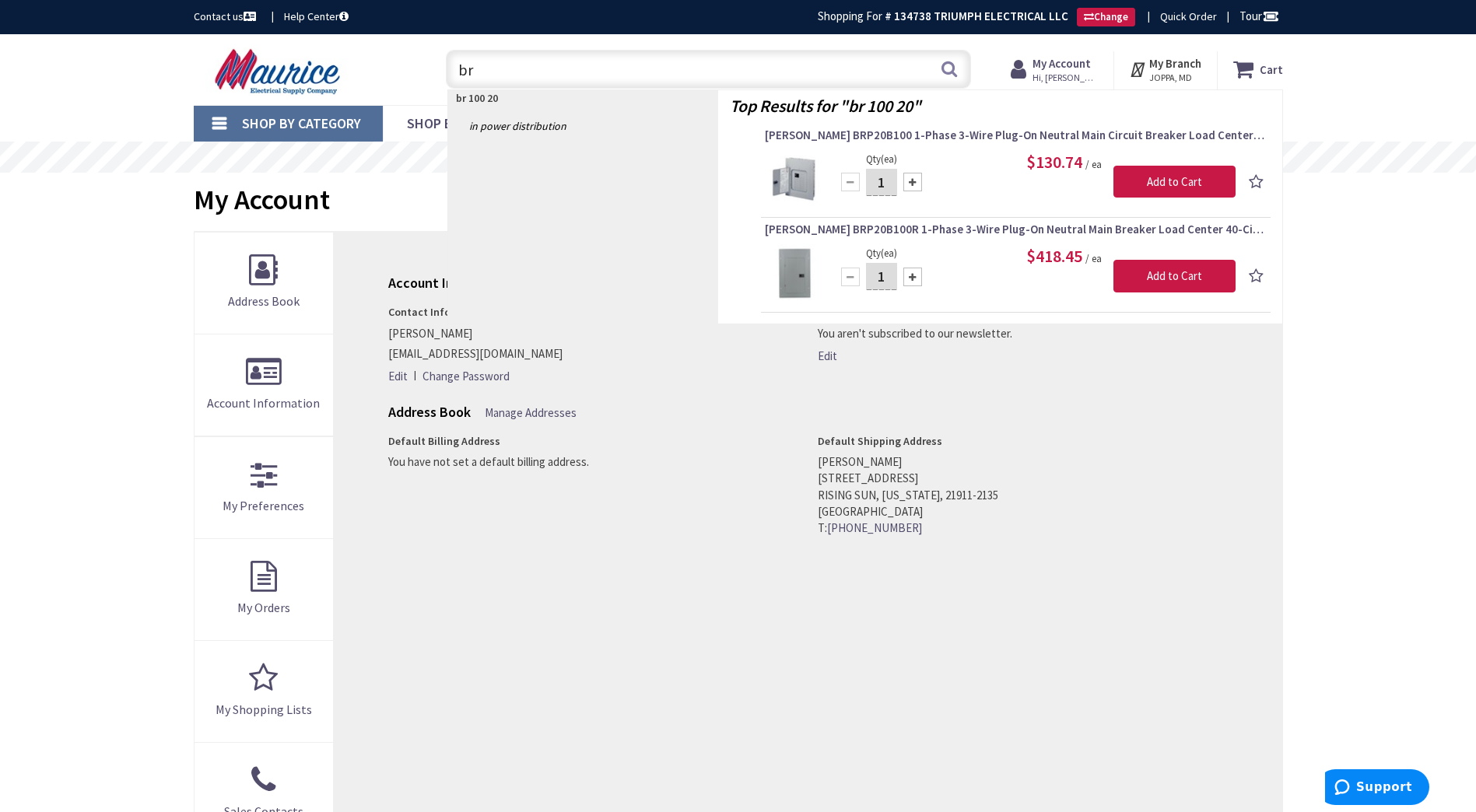
type input "b"
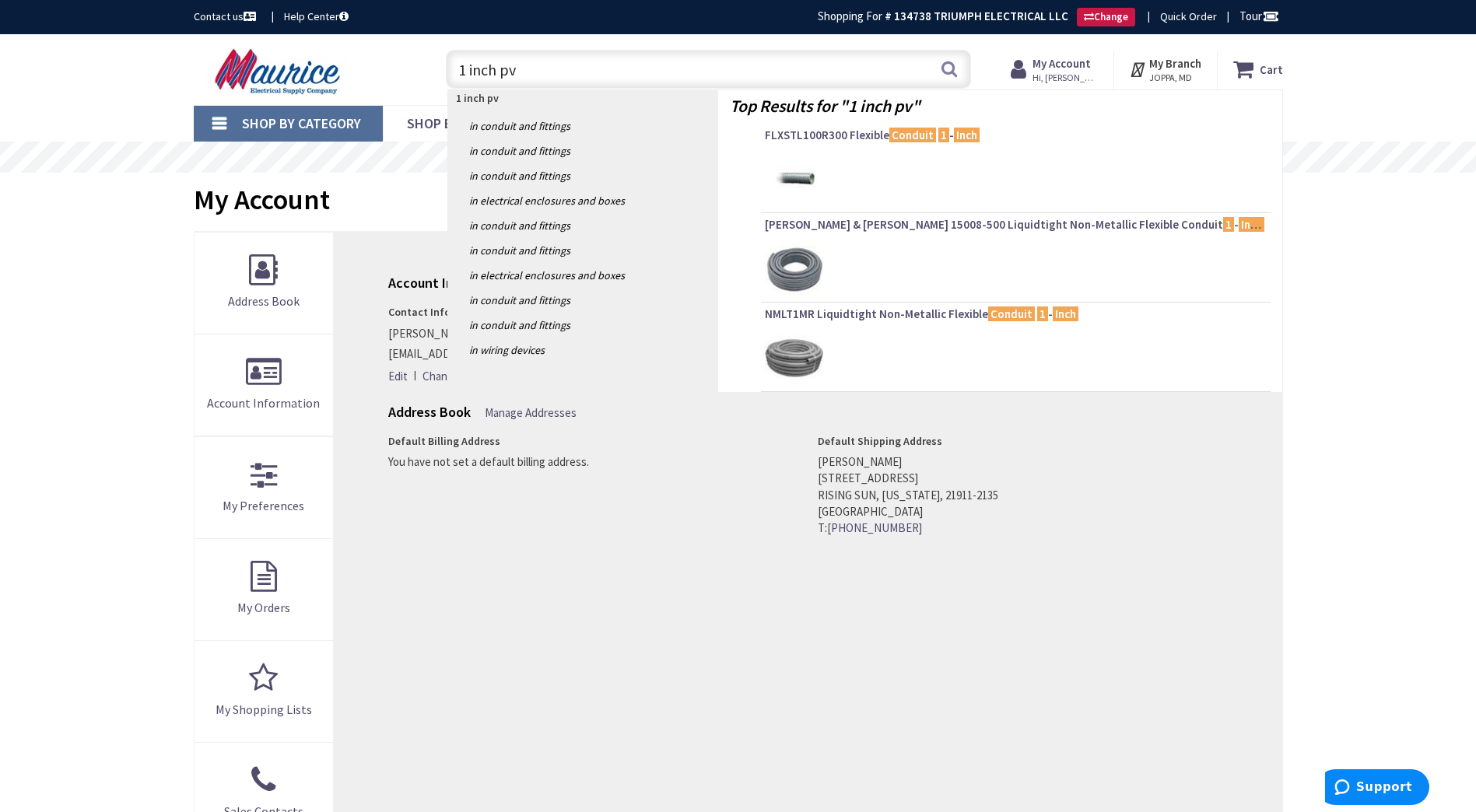
type input "1 inch pvc"
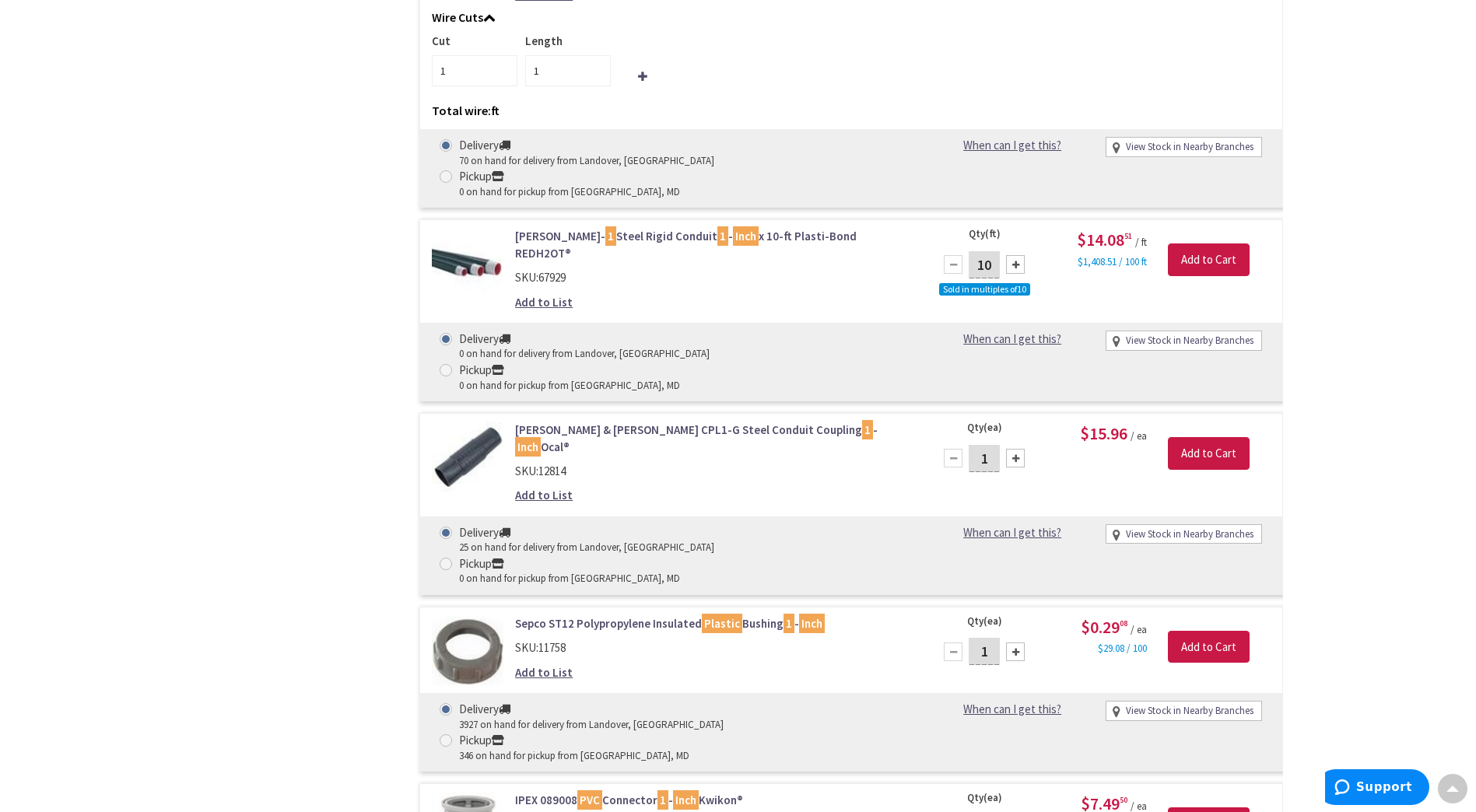
scroll to position [1216, 0]
